Goal: Transaction & Acquisition: Purchase product/service

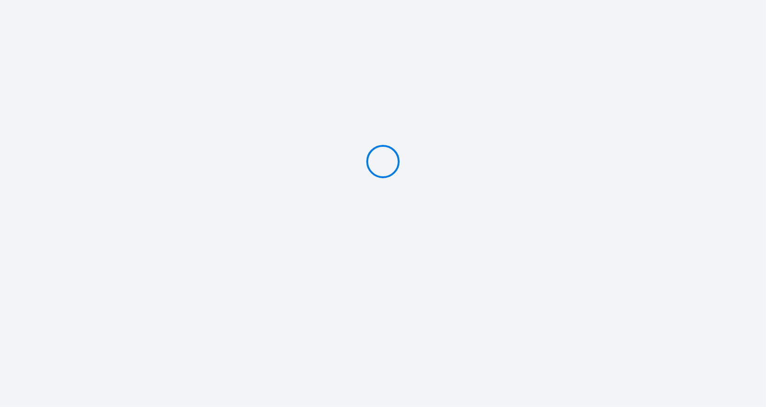
type input "PAYER 4179.8 €"
